Goal: Purchase product/service

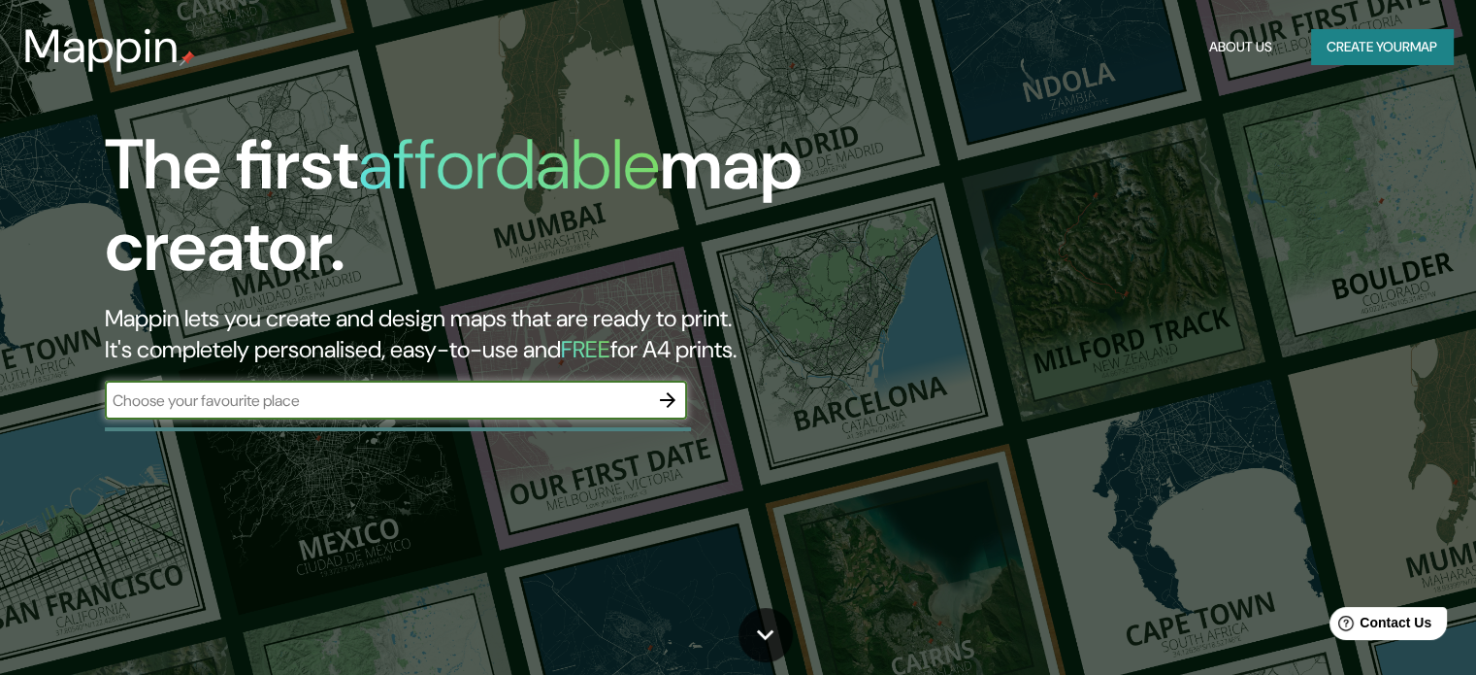
click at [531, 399] on input "text" at bounding box center [376, 400] width 543 height 22
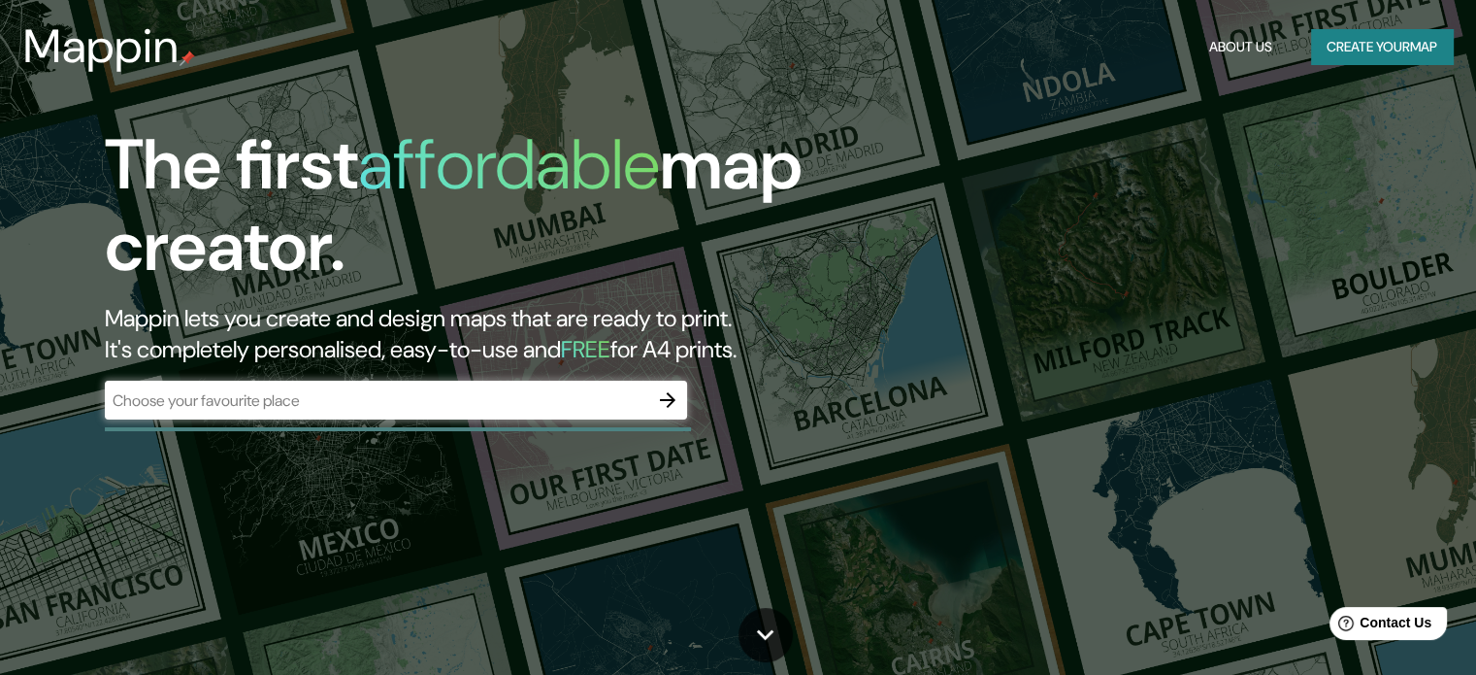
click at [356, 413] on div "​" at bounding box center [396, 399] width 582 height 39
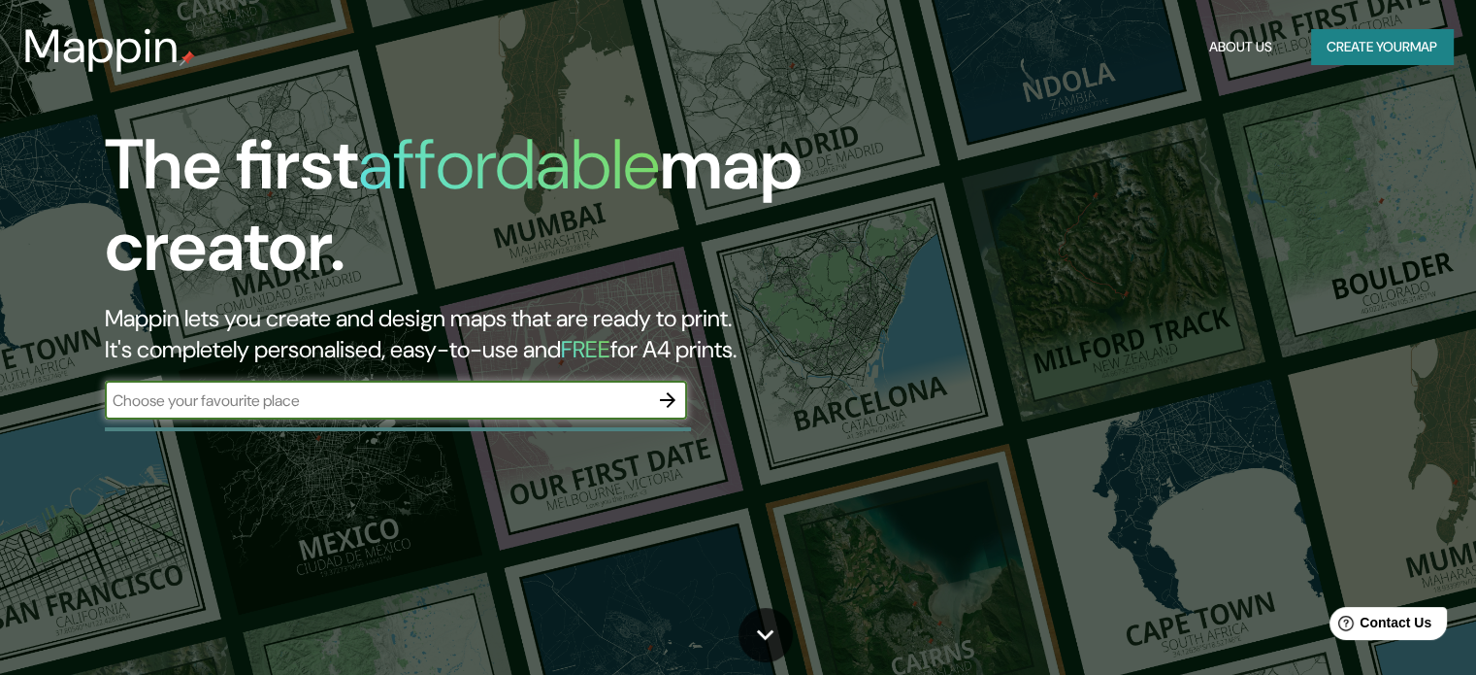
click at [536, 393] on input "text" at bounding box center [376, 400] width 543 height 22
type input "[GEOGRAPHIC_DATA]"
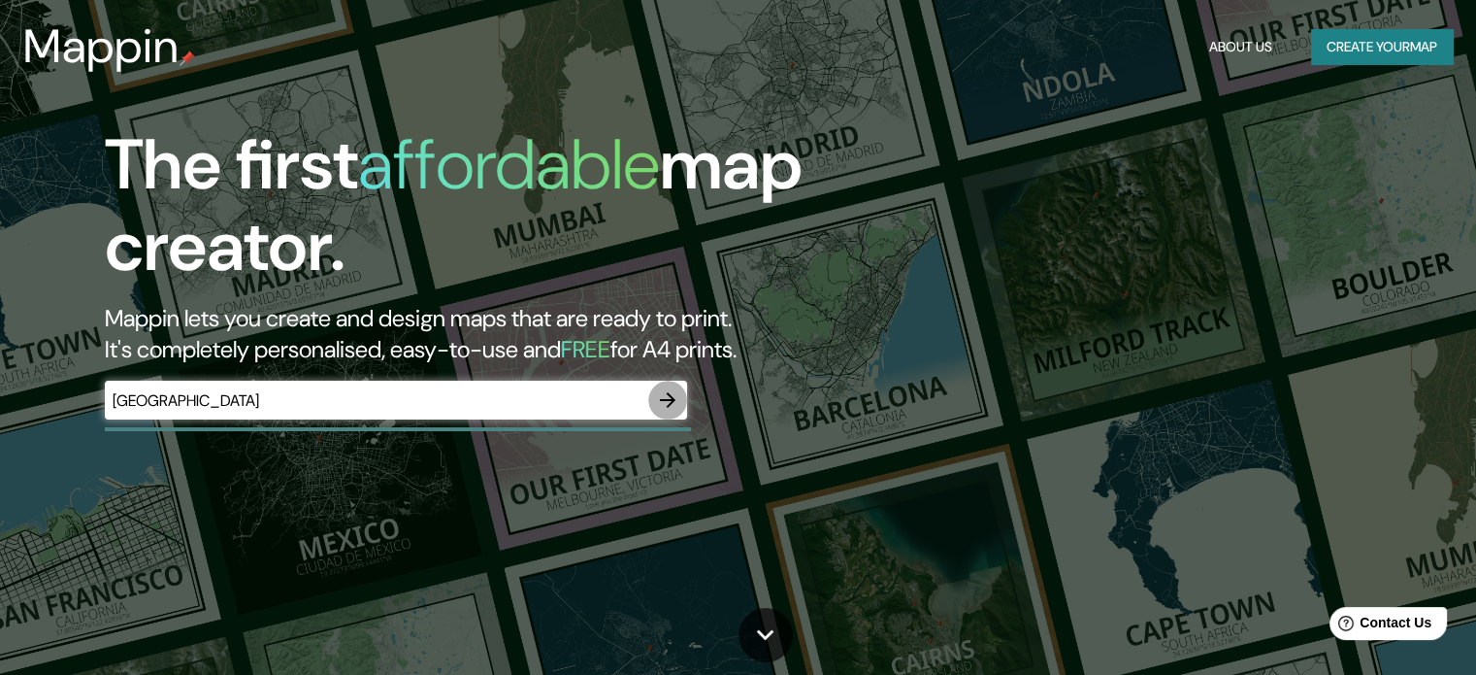
click at [675, 401] on icon "button" at bounding box center [667, 399] width 23 height 23
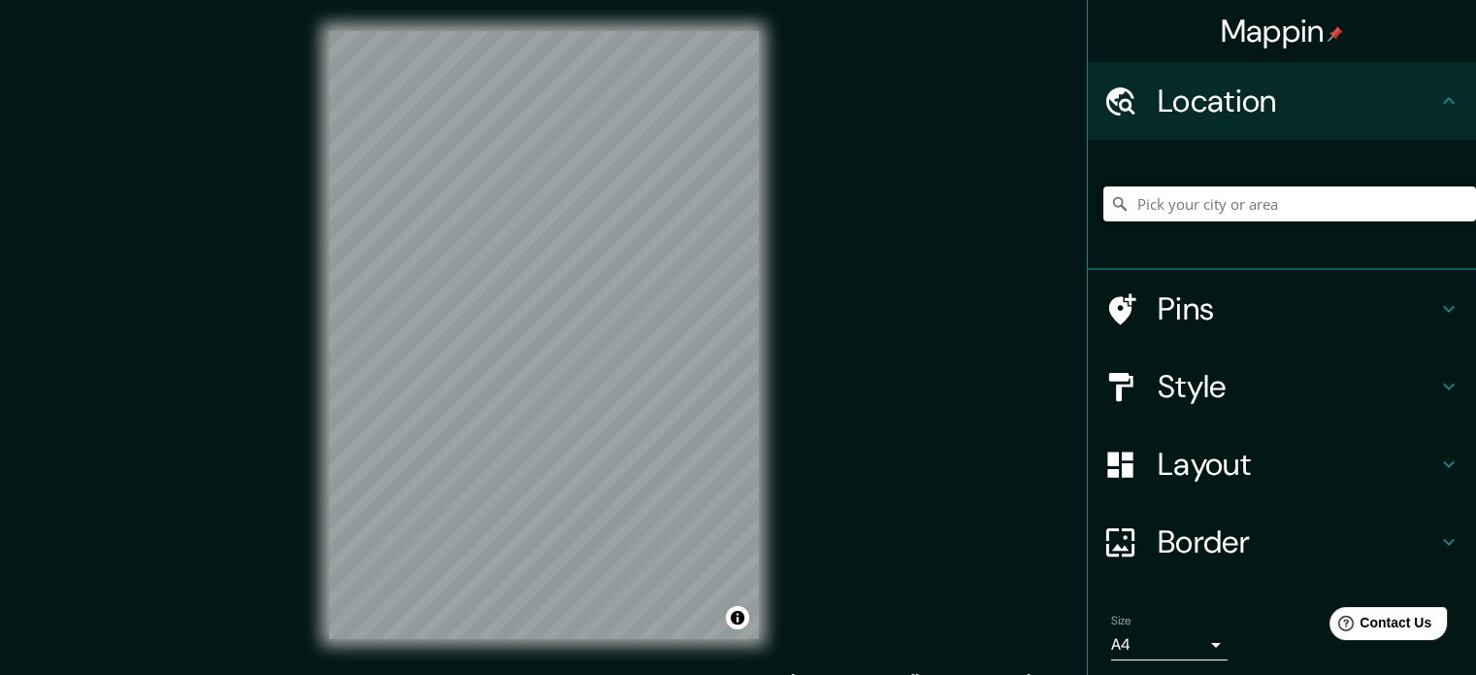
click at [1196, 197] on input "Pick your city or area" at bounding box center [1289, 203] width 373 height 35
type input "[GEOGRAPHIC_DATA], [GEOGRAPHIC_DATA], [GEOGRAPHIC_DATA]"
click at [570, 655] on div "© Mapbox © OpenStreetMap Improve this map" at bounding box center [544, 335] width 492 height 670
